Goal: Information Seeking & Learning: Check status

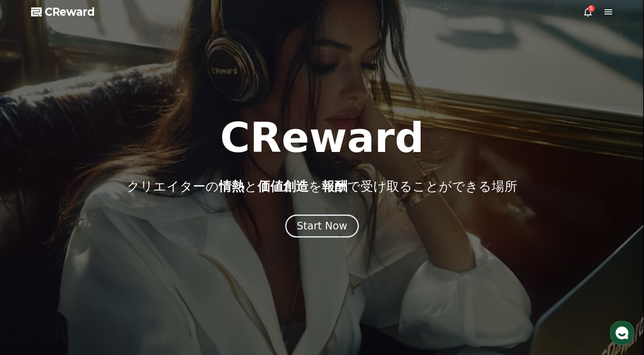
click at [289, 188] on span "価値創造" at bounding box center [283, 186] width 51 height 15
click at [315, 207] on div "CReward クリエイターの 情熱 と 価値創造 を 報酬 で受け取ることができる場所 Start Now" at bounding box center [322, 177] width 644 height 120
click at [314, 194] on p "クリエイターの 情熱 と 価値創造 を 報酬 で受け取ることができる場所" at bounding box center [322, 186] width 390 height 15
click at [314, 175] on div "CReward クリエイターの 情熱 と 価値創造 を 報酬 で受け取ることができる場所" at bounding box center [322, 155] width 644 height 77
click at [315, 219] on button "Start Now" at bounding box center [322, 226] width 77 height 24
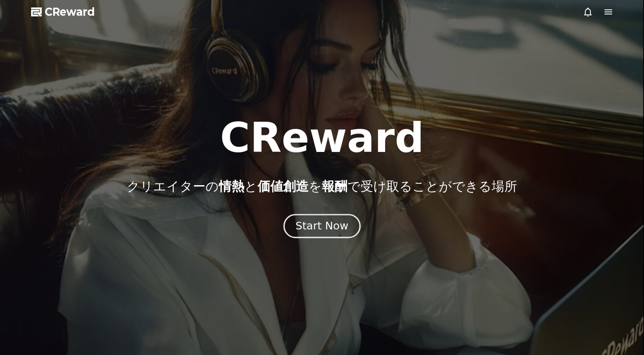
click at [304, 233] on button "Start Now" at bounding box center [322, 226] width 77 height 24
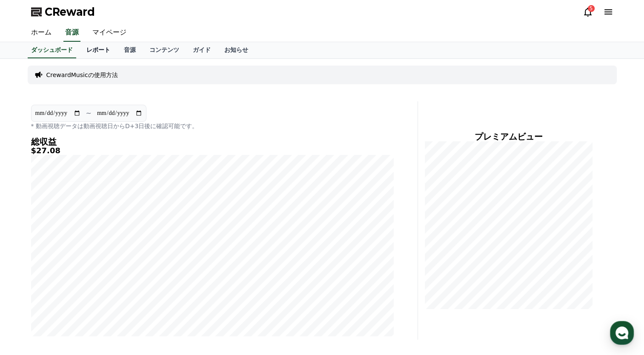
click at [87, 52] on link "レポート" at bounding box center [98, 50] width 37 height 16
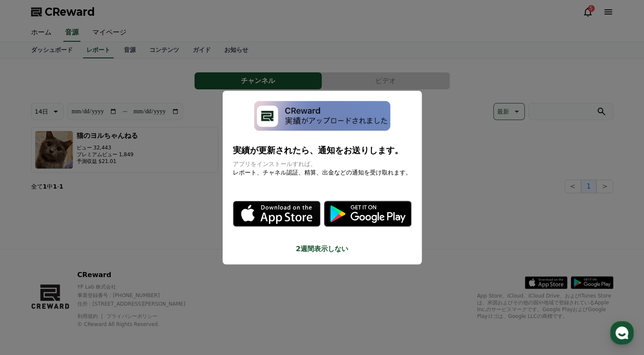
click at [476, 165] on button "close modal" at bounding box center [322, 177] width 644 height 355
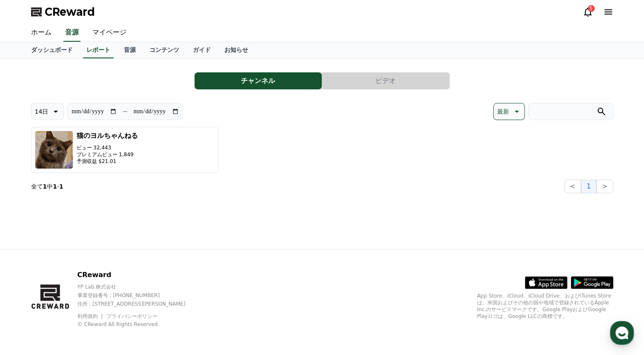
click at [190, 198] on div "**********" at bounding box center [322, 154] width 596 height 190
click at [379, 82] on button "ビデオ" at bounding box center [385, 80] width 127 height 17
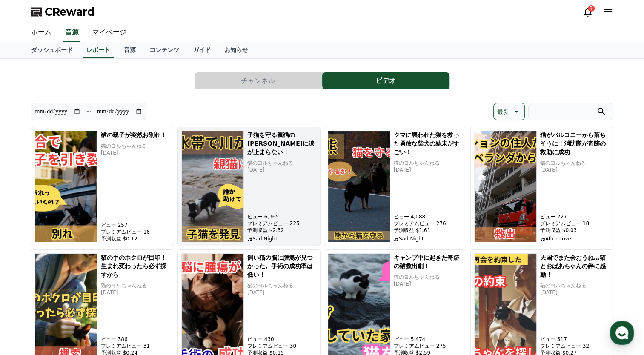
scroll to position [143, 0]
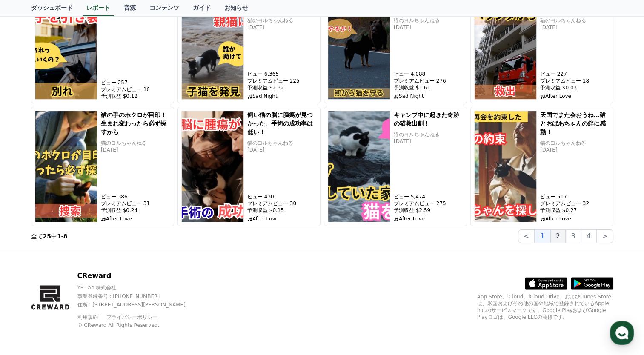
click at [566, 235] on button "2" at bounding box center [573, 236] width 15 height 14
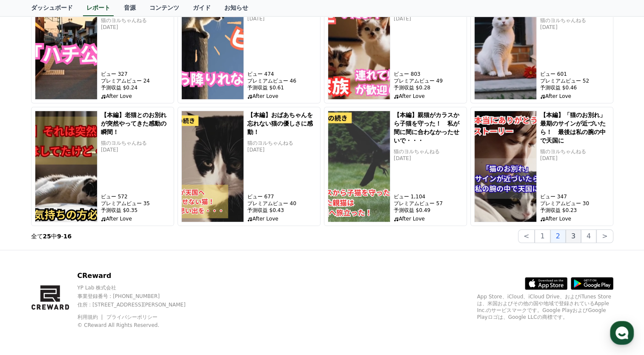
click at [596, 238] on button "3" at bounding box center [604, 236] width 17 height 14
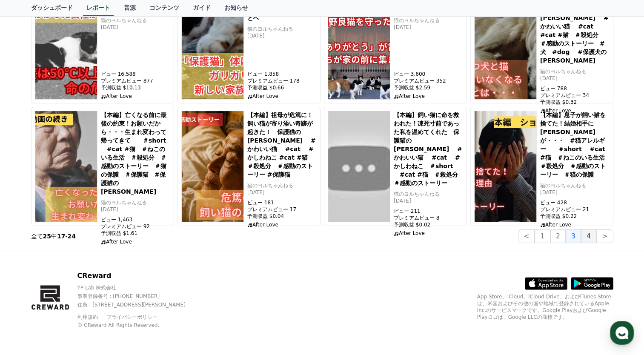
click at [593, 238] on button "4" at bounding box center [588, 236] width 15 height 14
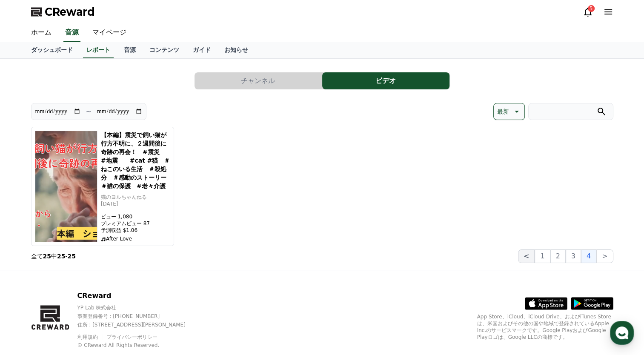
click at [535, 255] on button "<" at bounding box center [526, 256] width 17 height 14
click at [240, 86] on button "チャンネル" at bounding box center [258, 80] width 127 height 17
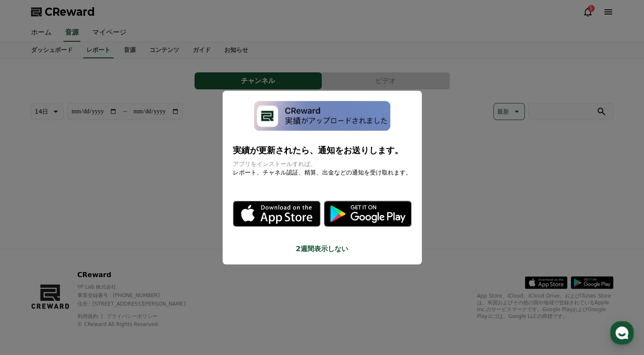
click at [238, 79] on button "close modal" at bounding box center [322, 177] width 644 height 355
